Goal: Book appointment/travel/reservation

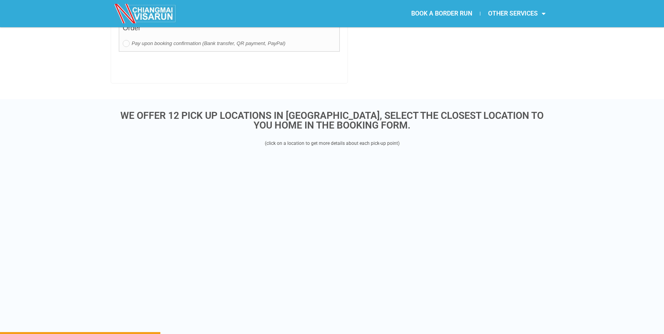
scroll to position [862, 0]
click at [610, 173] on div "WE OFFER 12 PICK UP LOCATIONS IN [GEOGRAPHIC_DATA], SELECT THE CLOSEST LOCATION…" at bounding box center [332, 232] width 664 height 269
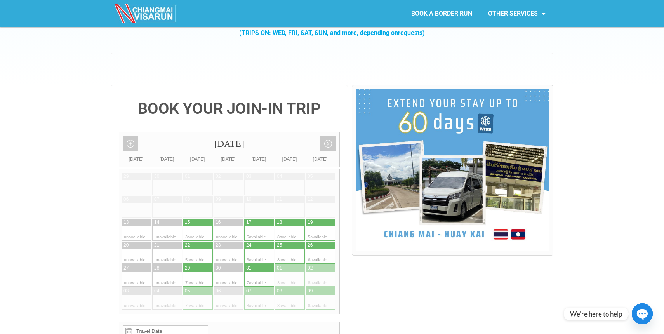
scroll to position [0, 0]
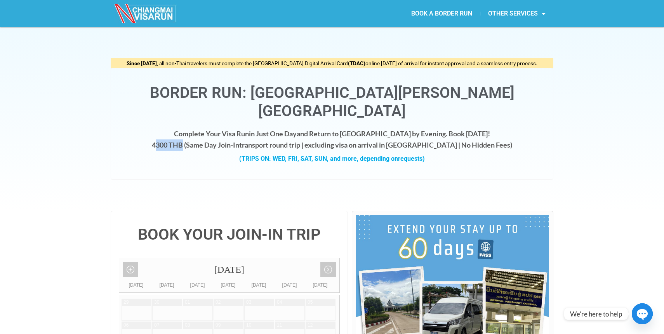
drag, startPoint x: 179, startPoint y: 128, endPoint x: 206, endPoint y: 125, distance: 27.0
click at [206, 128] on h4 "Complete Your Visa Run in Just One Day and Return to [GEOGRAPHIC_DATA] by Eveni…" at bounding box center [332, 139] width 426 height 23
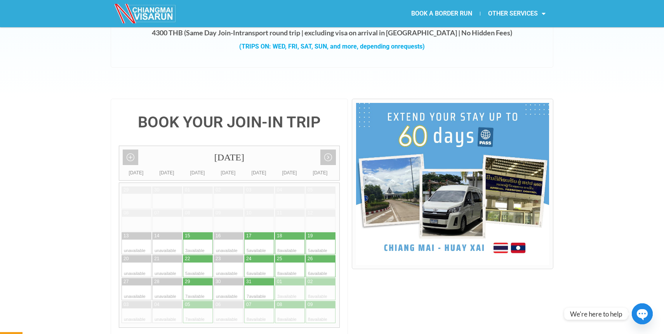
scroll to position [120, 0]
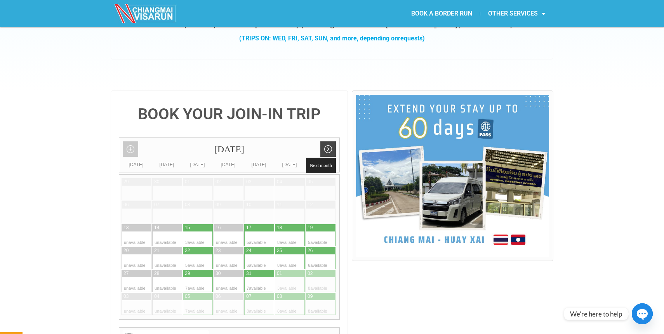
click at [331, 141] on link "Next month" at bounding box center [328, 149] width 16 height 16
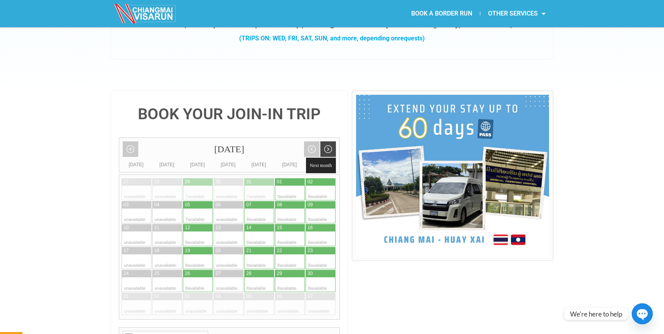
click at [331, 141] on link "Next month" at bounding box center [328, 149] width 16 height 16
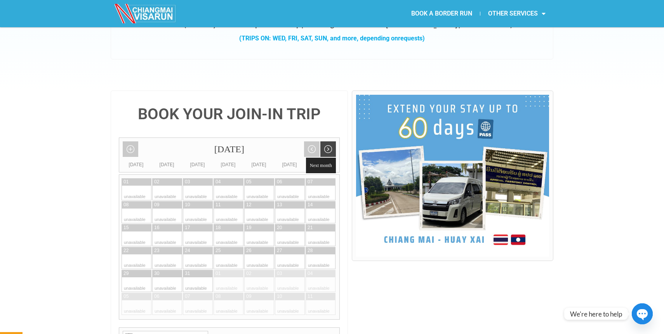
click at [331, 141] on link "Next month" at bounding box center [328, 149] width 16 height 16
click at [324, 141] on link "Next month" at bounding box center [328, 149] width 16 height 16
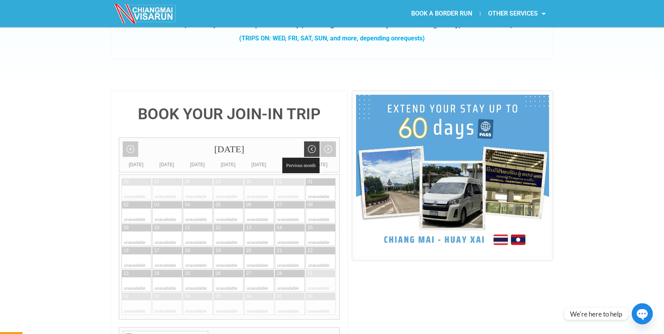
click at [314, 141] on link "Previous month" at bounding box center [312, 149] width 16 height 16
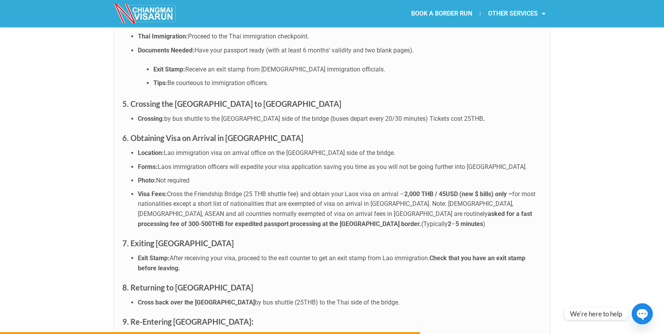
scroll to position [2354, 0]
